Goal: Communication & Community: Participate in discussion

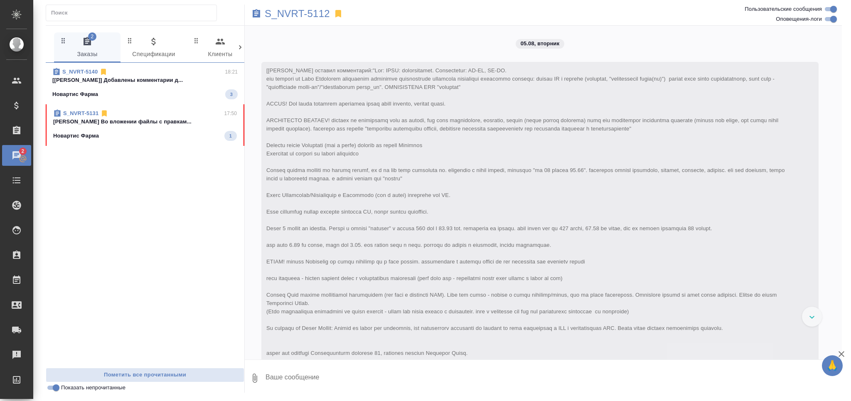
scroll to position [4749, 0]
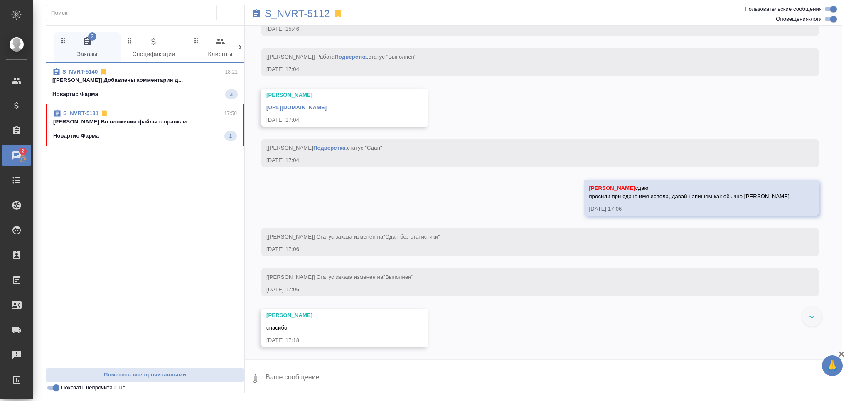
click at [91, 136] on p "Новартис Фарма" at bounding box center [76, 136] width 46 height 8
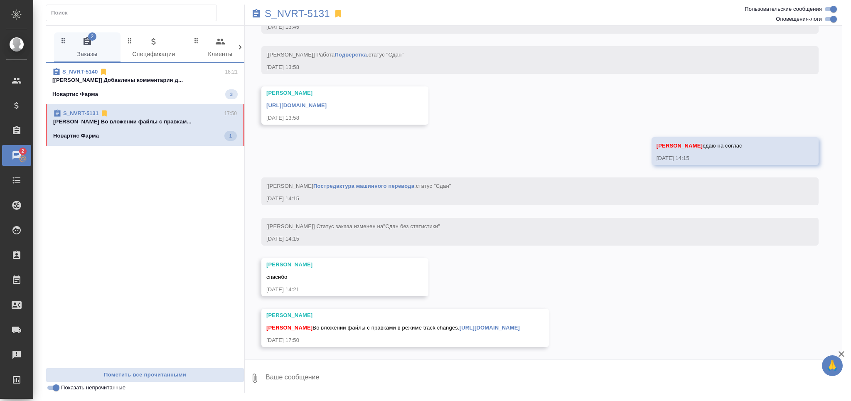
scroll to position [4713, 0]
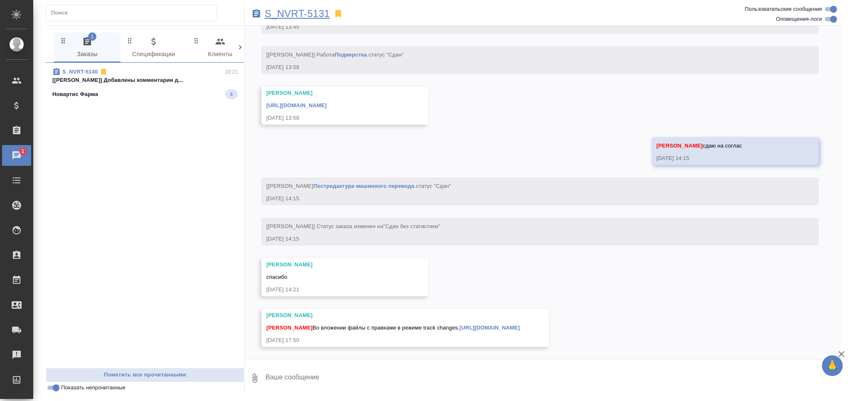
click at [313, 12] on p "S_NVRT-5131" at bounding box center [297, 14] width 65 height 8
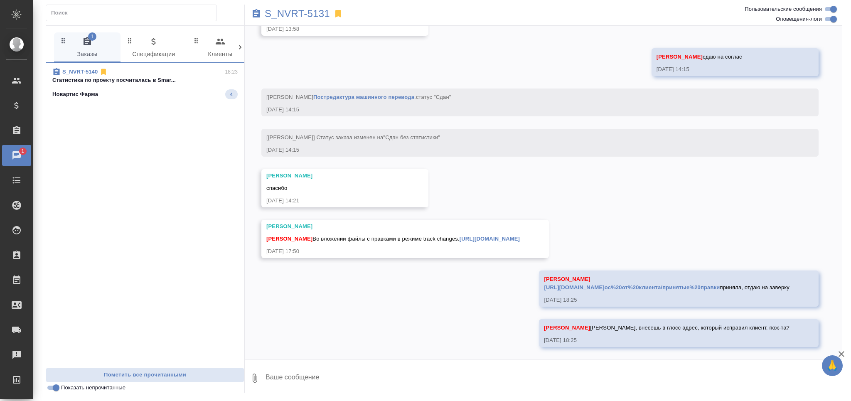
click at [121, 76] on p "Cтатистика по проекту посчиталась в Smar..." at bounding box center [144, 80] width 185 height 8
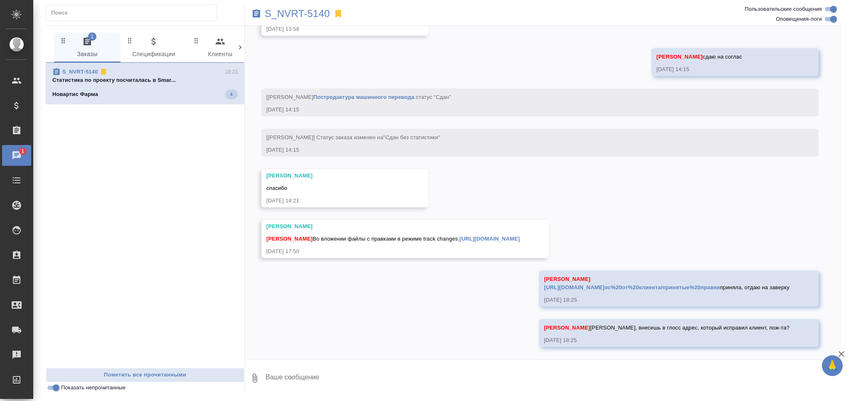
scroll to position [337, 0]
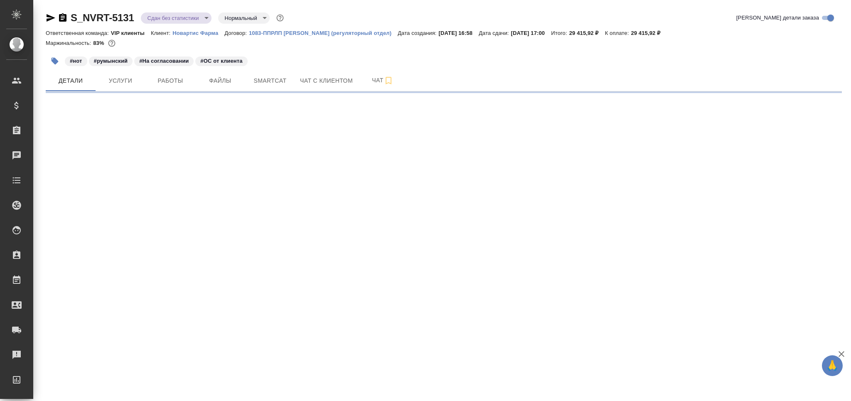
select select "RU"
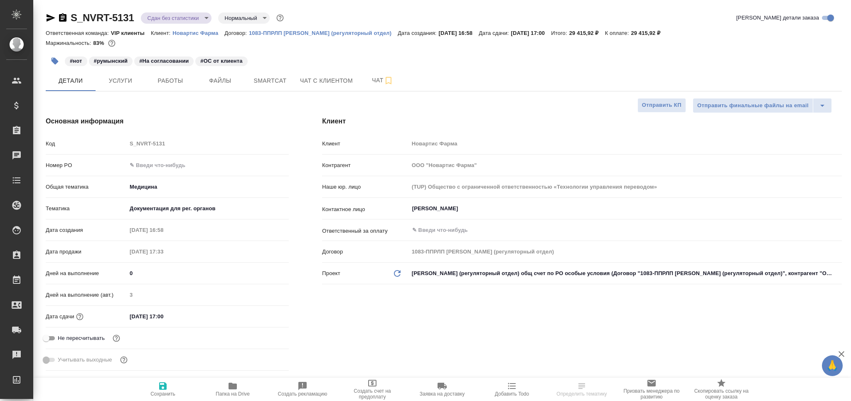
type textarea "x"
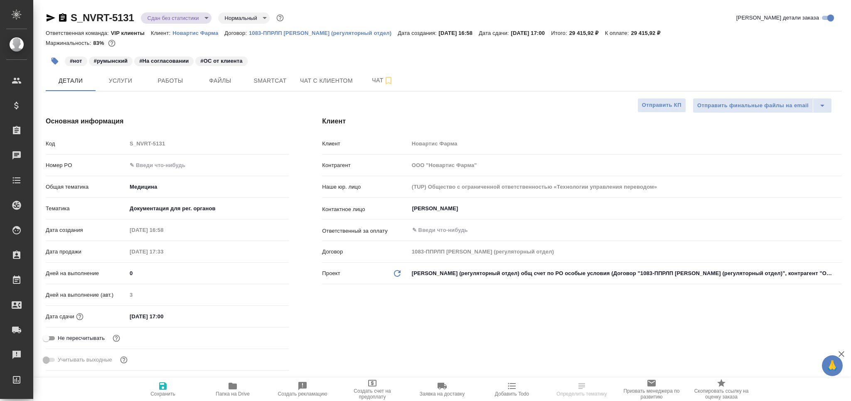
type textarea "x"
type input "[PERSON_NAME]"
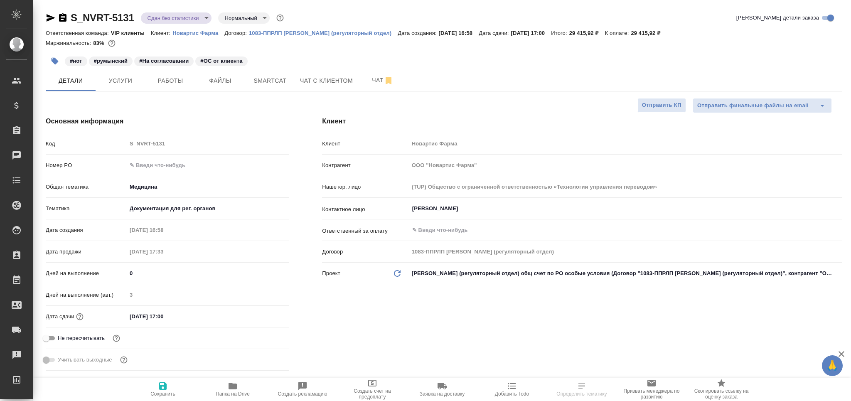
type input "[PERSON_NAME]"
click at [371, 85] on span "Чат" at bounding box center [383, 80] width 40 height 10
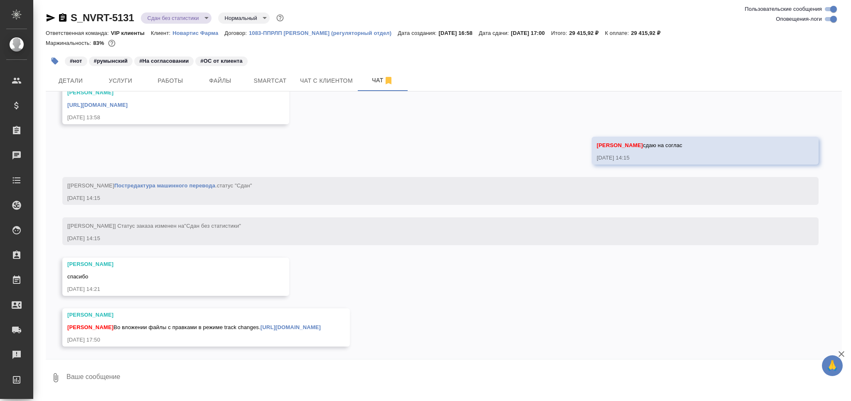
scroll to position [4713, 0]
click at [261, 324] on link "[URL][DOMAIN_NAME]" at bounding box center [291, 327] width 60 height 6
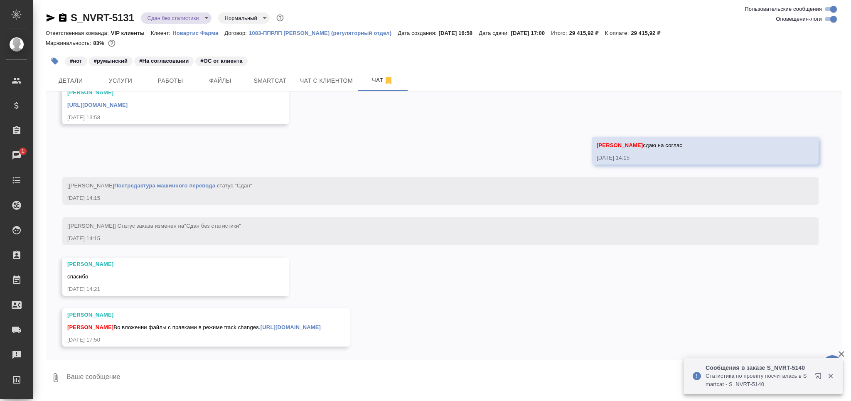
click at [137, 376] on textarea at bounding box center [454, 378] width 776 height 28
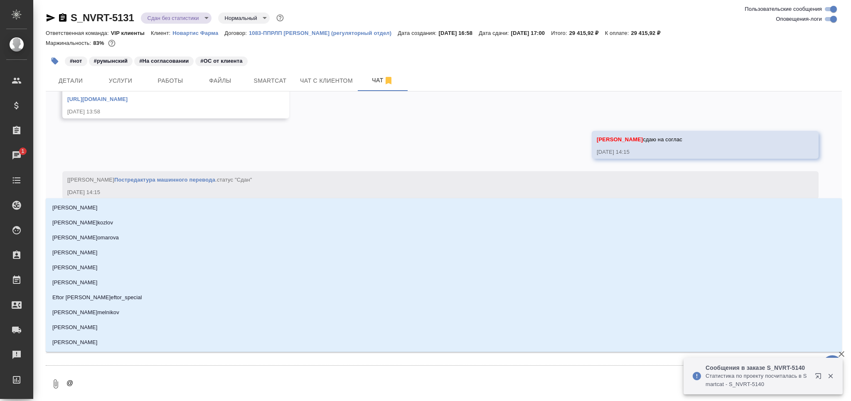
type textarea "@к"
type input "к"
type textarea "@ка"
type input "ка"
type textarea "@каб"
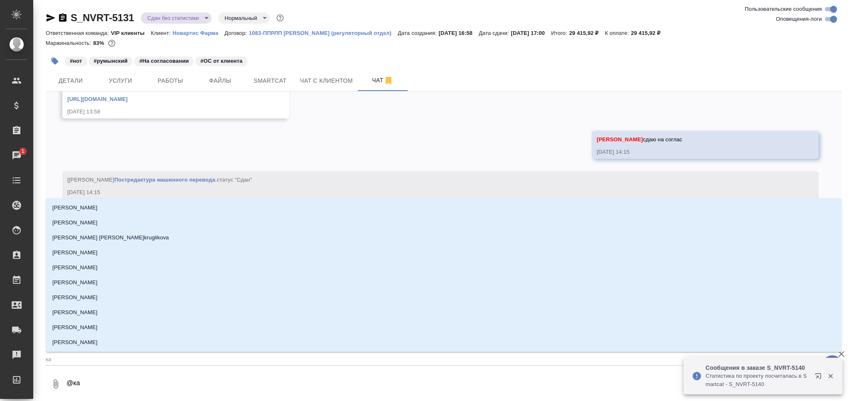
type input "каб"
type textarea "@каба"
type input "каба"
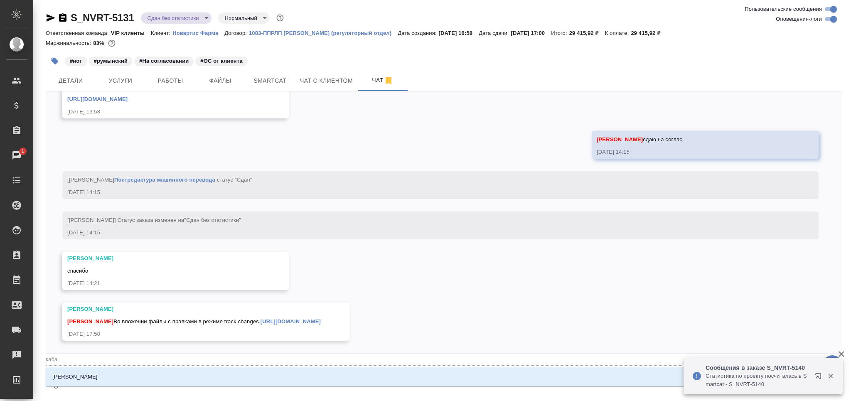
click at [140, 374] on li "[PERSON_NAME]" at bounding box center [444, 376] width 796 height 15
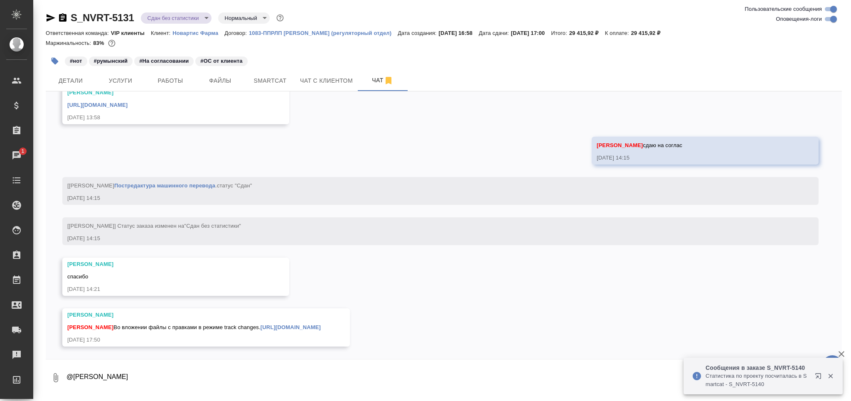
paste textarea "[URL][DOMAIN_NAME]ос%20от%20клиента/принятые%20правки"
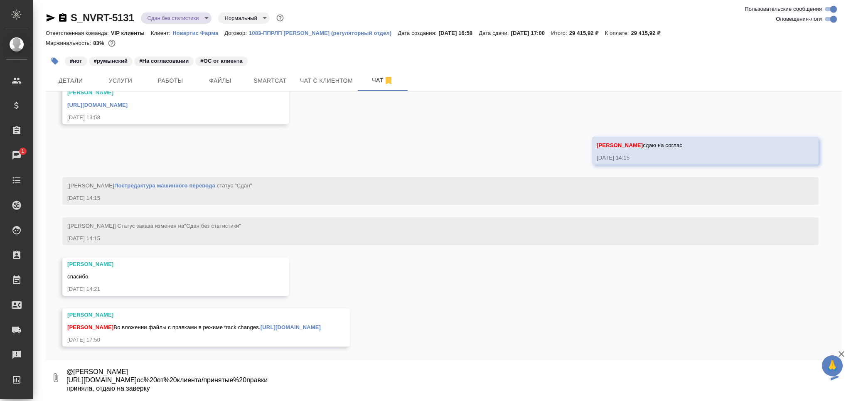
type textarea "@[PERSON_NAME] [URL][DOMAIN_NAME]ос%20от%20клиента/принятые%20правки приняла, о…"
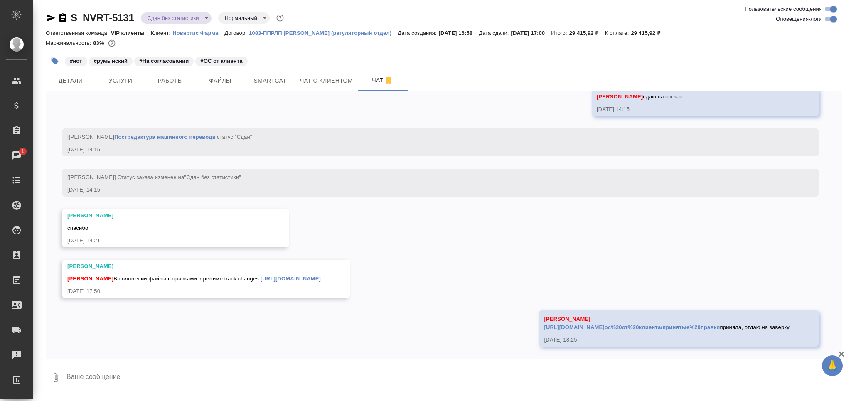
scroll to position [4770, 0]
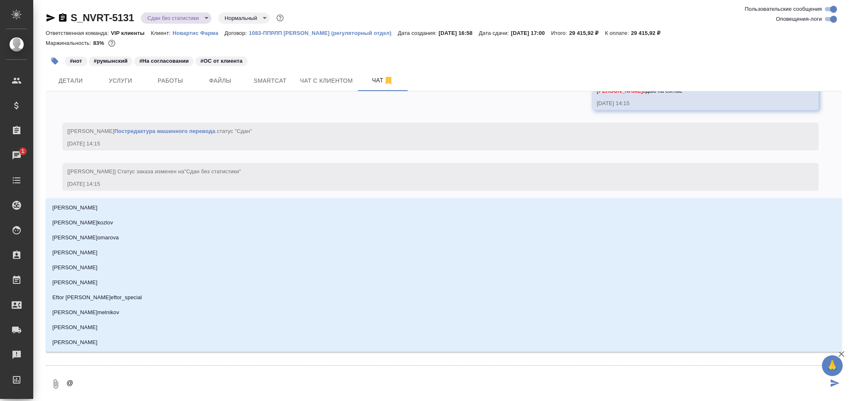
type textarea "@б"
type input "б"
type textarea "@бо"
type input "бо"
type textarea "@бор"
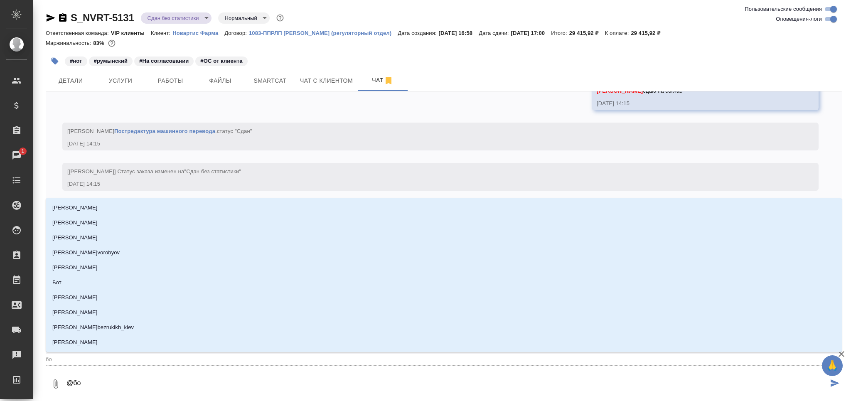
type input "бор"
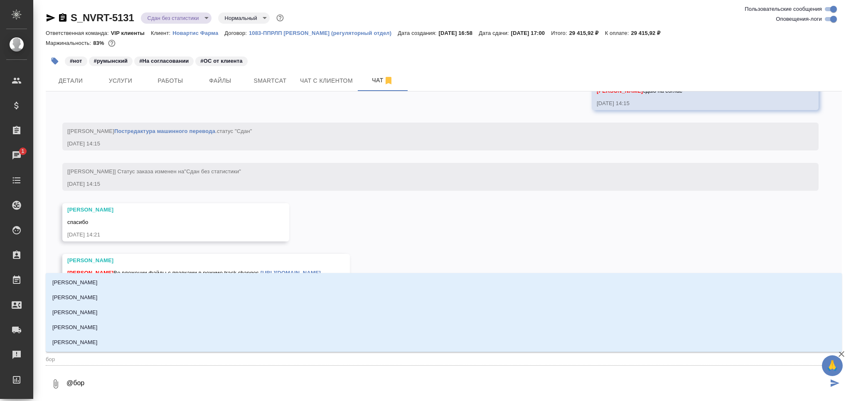
type textarea "@борз"
type input "борз"
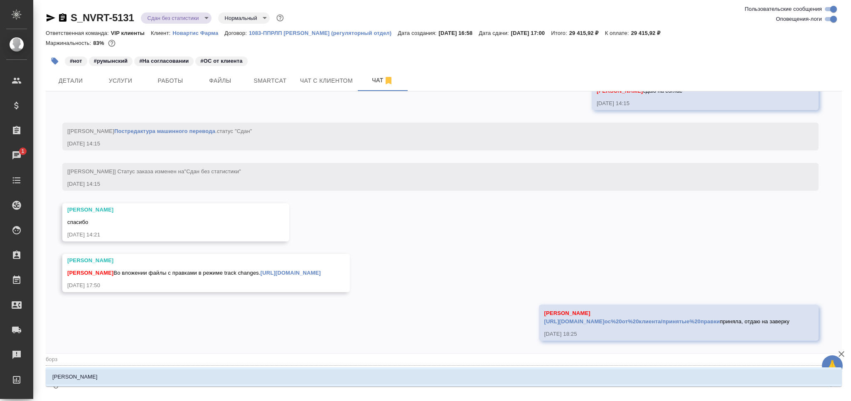
click at [140, 374] on li "[PERSON_NAME]" at bounding box center [444, 376] width 796 height 15
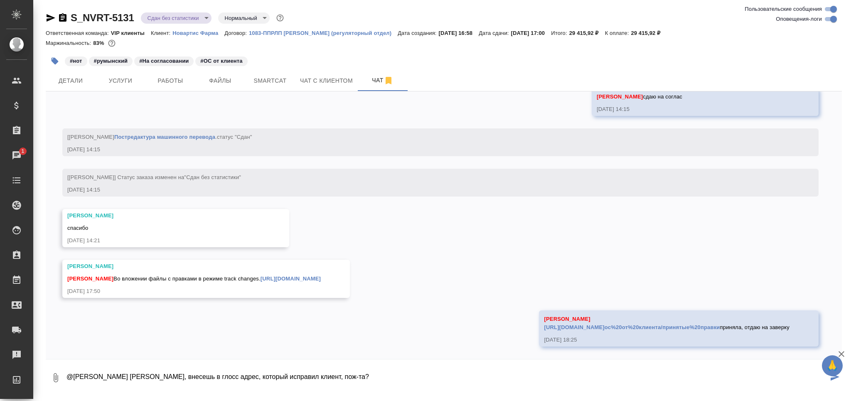
type textarea "@[PERSON_NAME] [PERSON_NAME], внесешь в глосс адрес, который исправил клиент, п…"
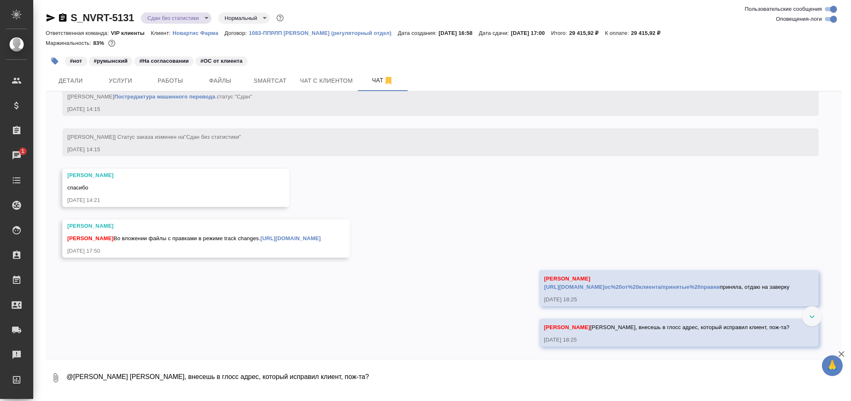
scroll to position [4810, 0]
